Goal: Task Accomplishment & Management: Manage account settings

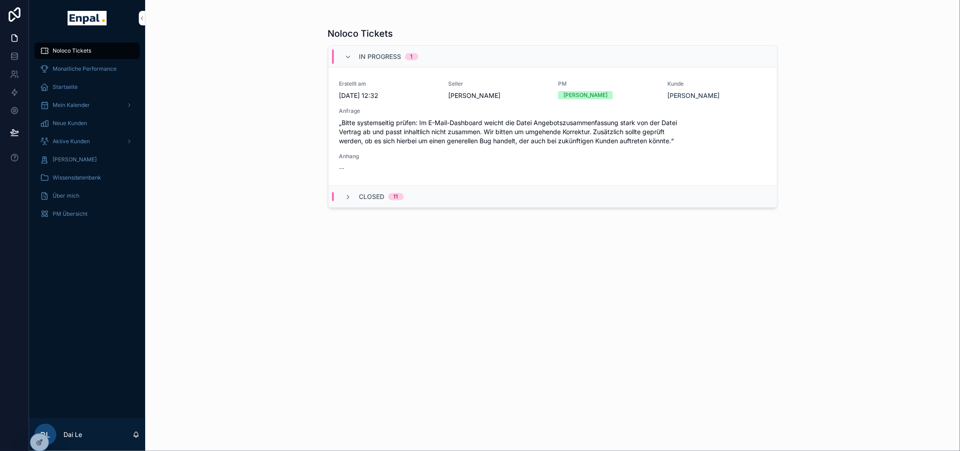
click at [73, 139] on span "Aktive Kunden" at bounding box center [71, 141] width 37 height 7
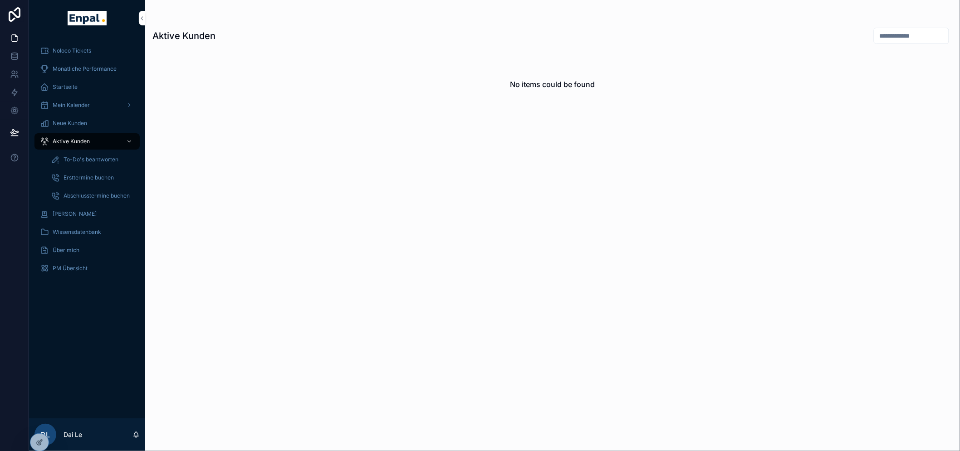
drag, startPoint x: 103, startPoint y: 109, endPoint x: 107, endPoint y: 106, distance: 4.9
click at [103, 109] on div "Mein Kalender" at bounding box center [87, 105] width 94 height 15
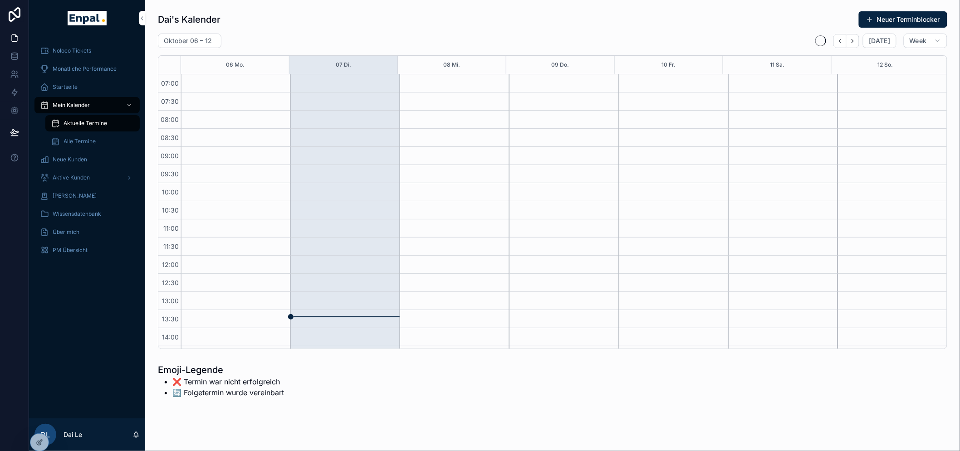
scroll to position [254, 0]
click at [105, 160] on div "Neue Kunden" at bounding box center [87, 159] width 94 height 15
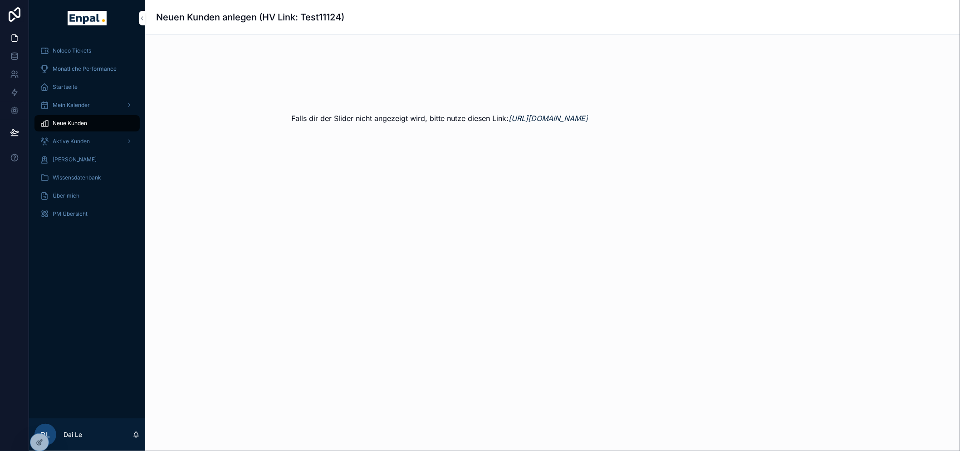
click at [98, 142] on div "Aktive Kunden" at bounding box center [87, 141] width 94 height 15
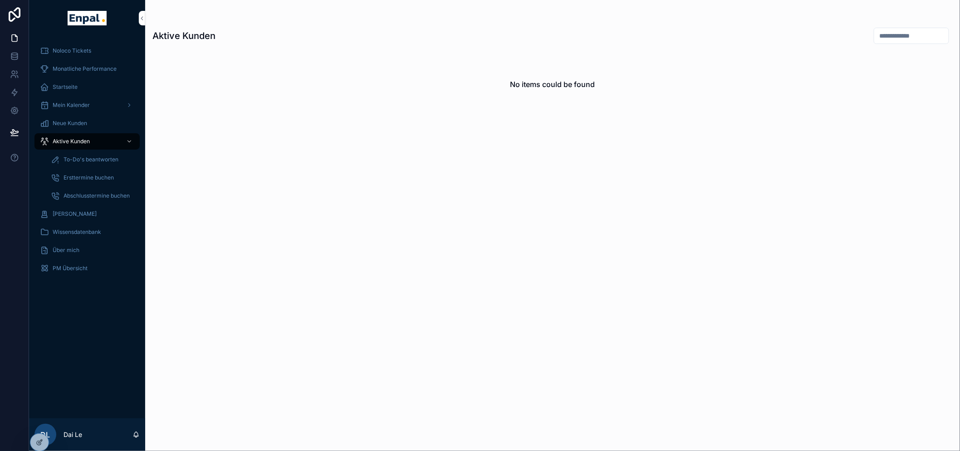
click at [0, 0] on icon at bounding box center [0, 0] width 0 height 0
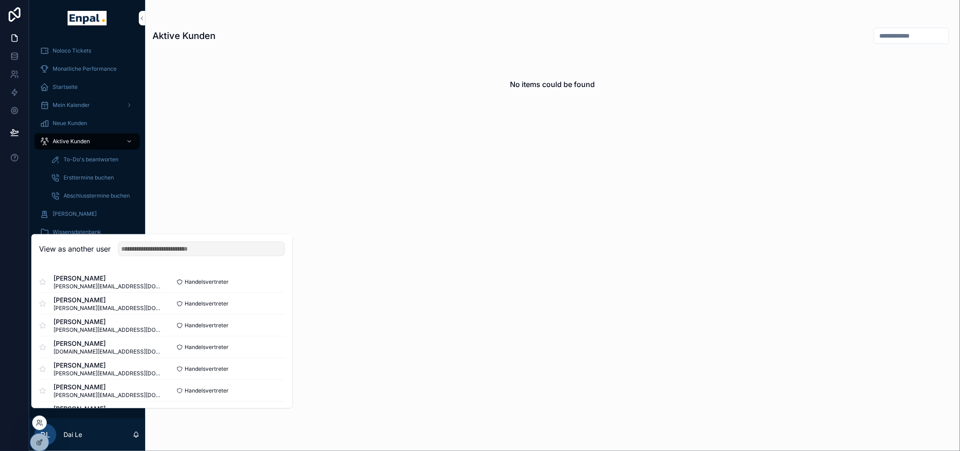
click at [0, 0] on button "Select" at bounding box center [0, 0] width 0 height 0
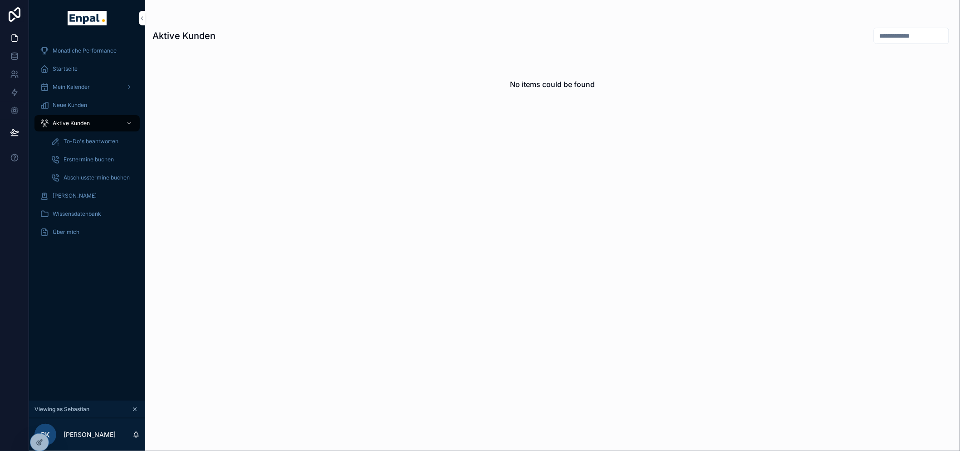
click at [0, 0] on icon at bounding box center [0, 0] width 0 height 0
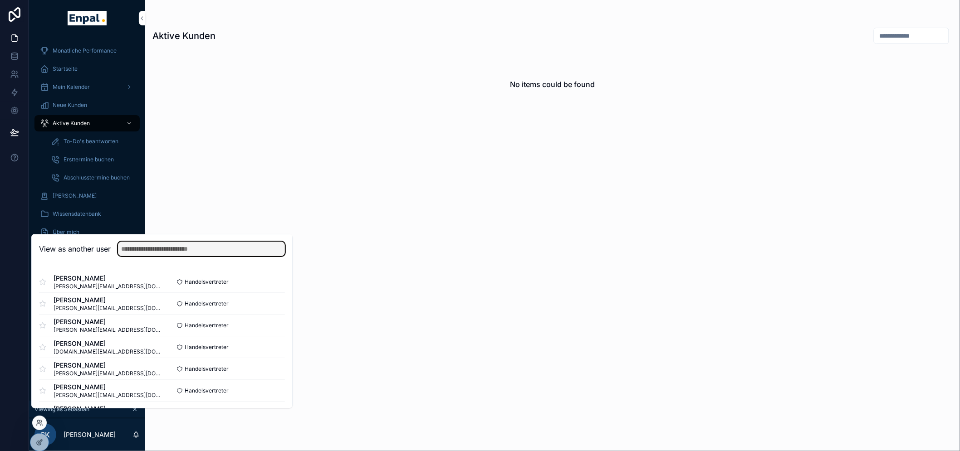
click at [175, 256] on input "text" at bounding box center [201, 249] width 167 height 15
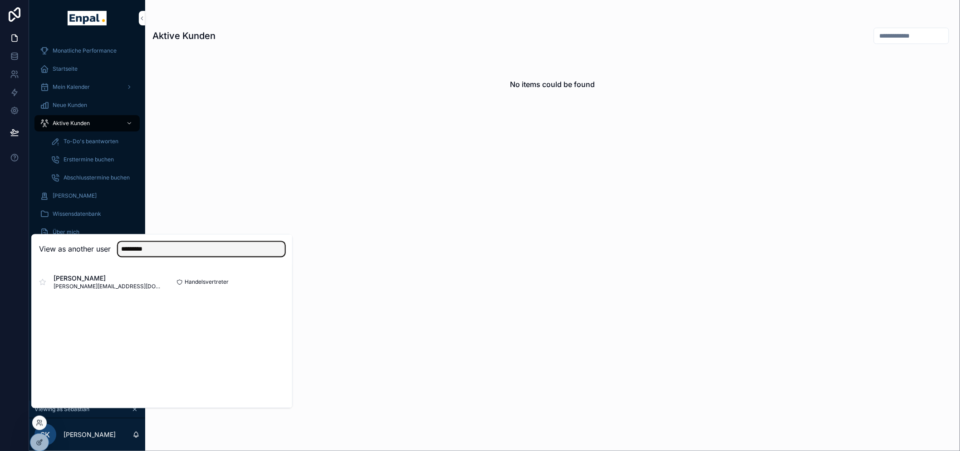
type input "*********"
click at [0, 0] on button "Select" at bounding box center [0, 0] width 0 height 0
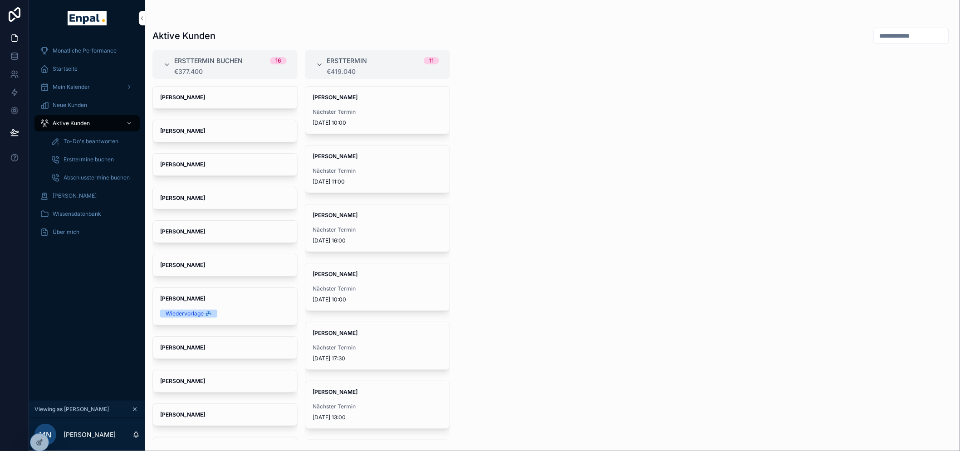
click at [377, 236] on div "Nächster Termin 9.10.2025 16:00" at bounding box center [377, 235] width 130 height 18
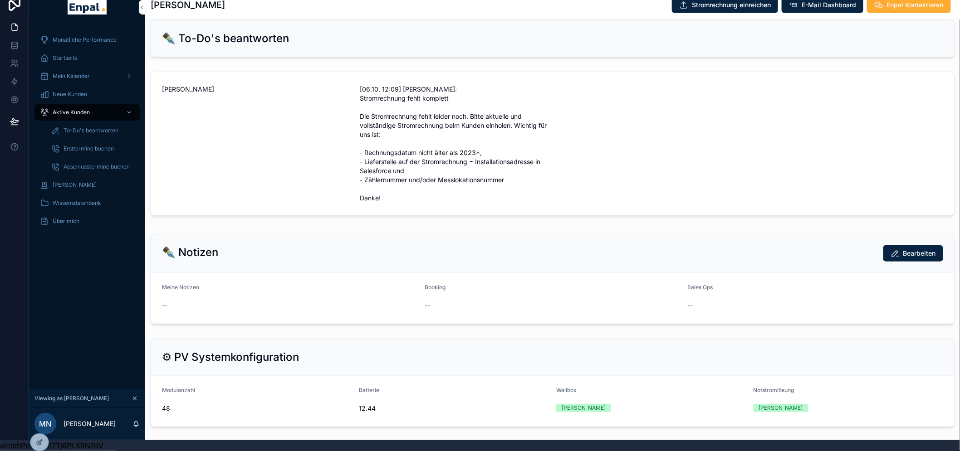
scroll to position [638, 0]
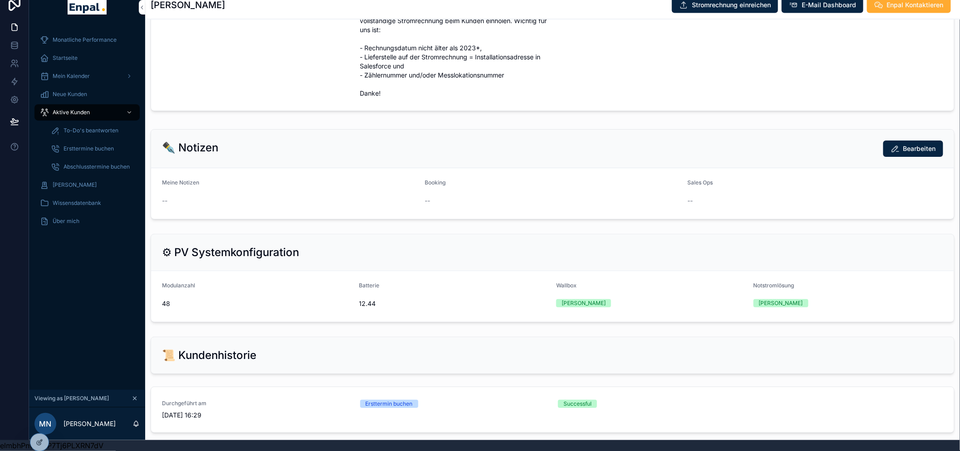
click at [38, 440] on icon at bounding box center [39, 442] width 7 height 7
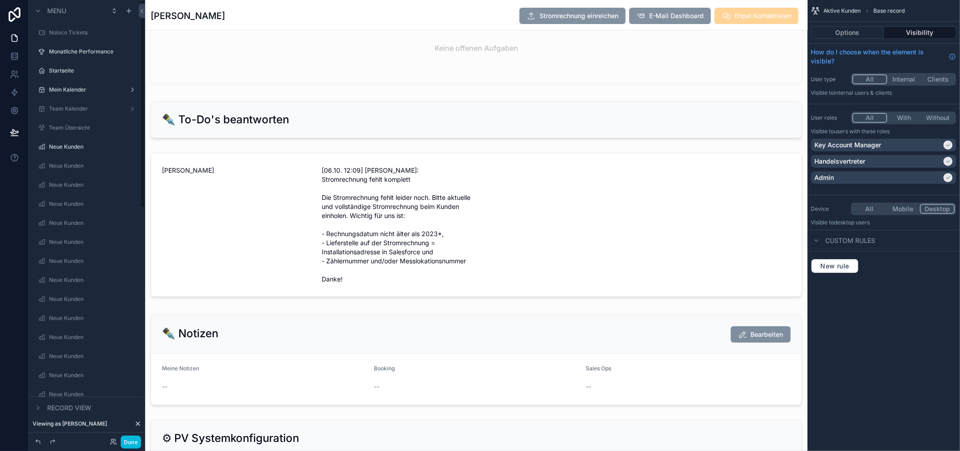
scroll to position [1259, 0]
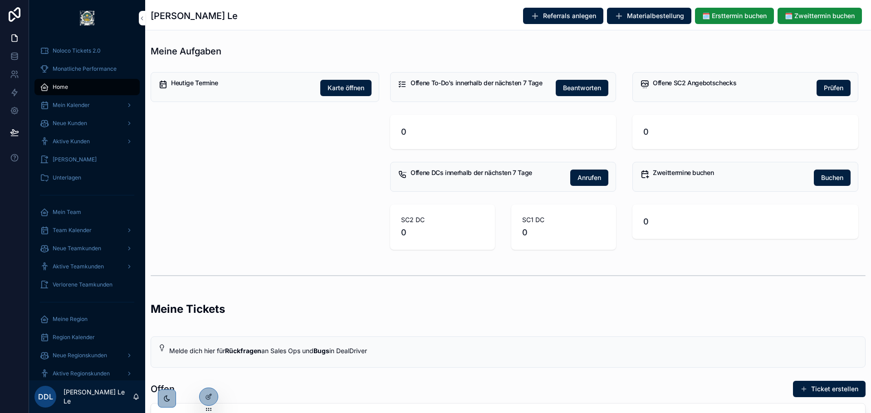
click at [86, 140] on span "Aktive Kunden" at bounding box center [71, 141] width 37 height 7
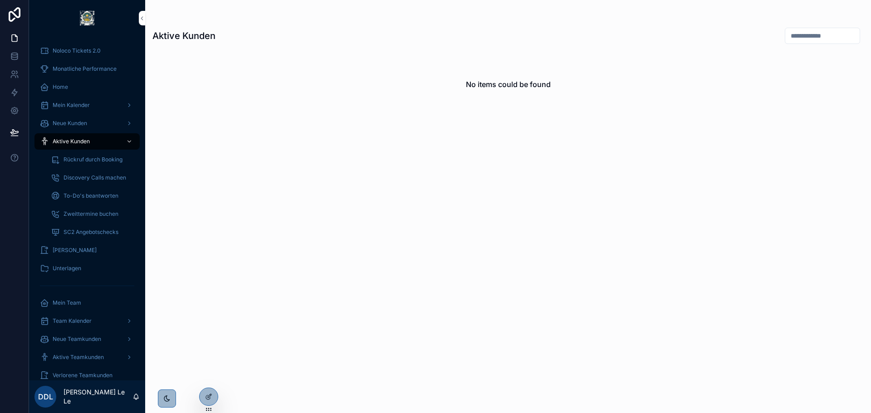
click at [0, 0] on icon at bounding box center [0, 0] width 0 height 0
